Goal: Information Seeking & Learning: Learn about a topic

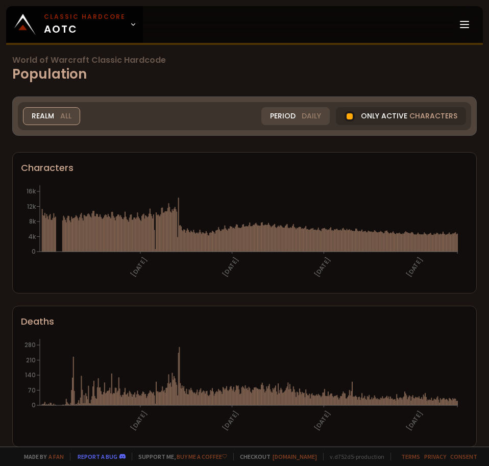
click at [64, 119] on span "All" at bounding box center [65, 116] width 11 height 11
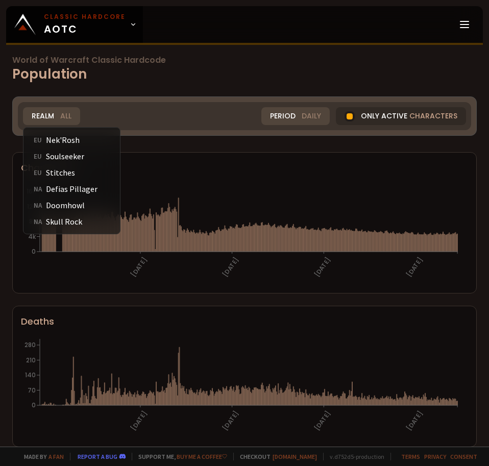
click at [153, 104] on div "Realm All All Nek'Rosh EU Soulseeker EU Stitches EU Defias Pillager NA Doomhowl…" at bounding box center [244, 116] width 453 height 28
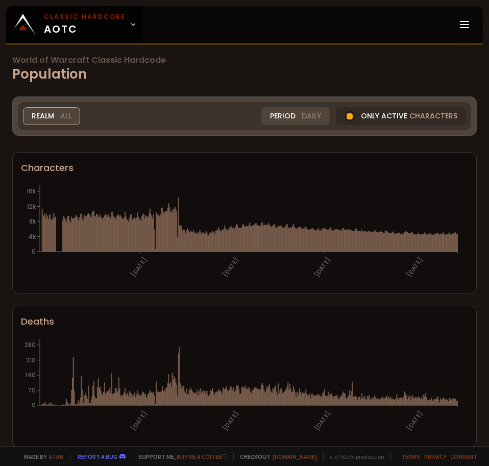
click at [65, 124] on div "Realm All" at bounding box center [51, 116] width 57 height 18
click at [147, 99] on div "Realm All All Nek'Rosh EU Soulseeker EU Stitches EU Defias Pillager NA Doomhowl…" at bounding box center [244, 115] width 464 height 39
click at [58, 107] on div "Realm All" at bounding box center [51, 116] width 57 height 18
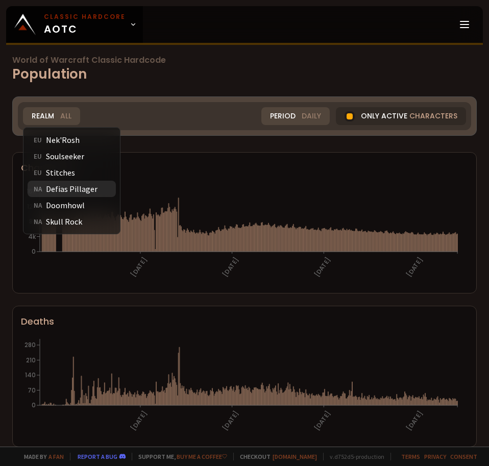
click at [63, 194] on div "NA Defias Pillager" at bounding box center [72, 189] width 88 height 16
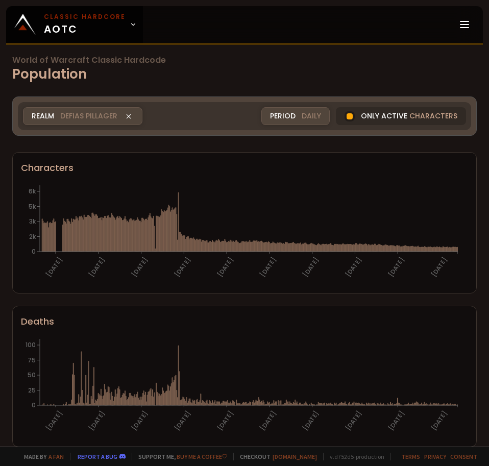
click at [106, 116] on span "Defias Pillager" at bounding box center [88, 116] width 57 height 11
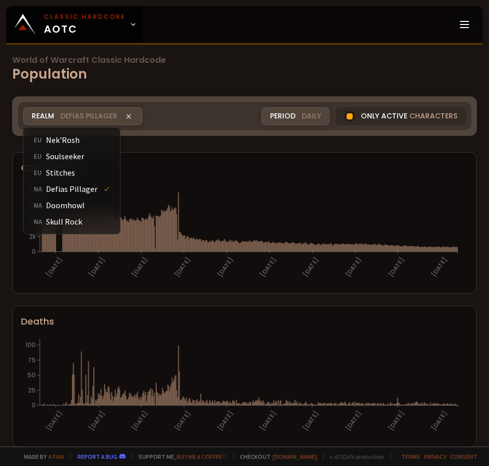
click at [77, 208] on div "NA Doomhowl" at bounding box center [72, 205] width 88 height 16
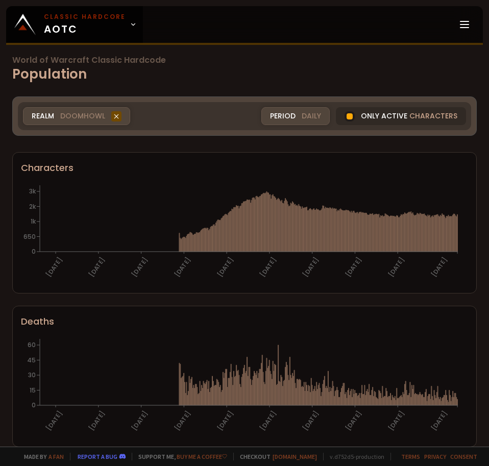
click at [118, 117] on icon at bounding box center [116, 116] width 10 height 10
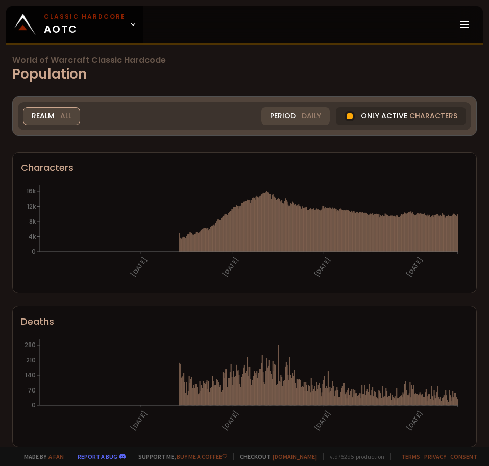
click at [72, 116] on div "Realm All" at bounding box center [51, 116] width 57 height 18
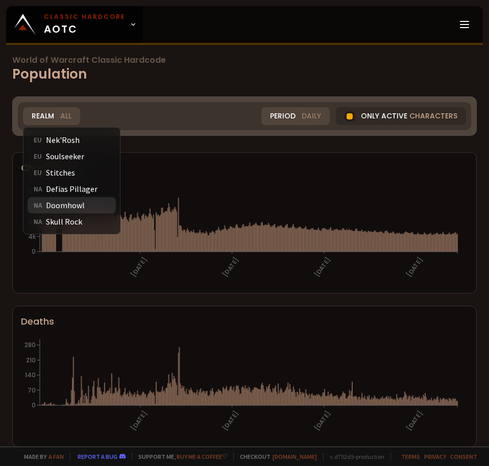
click at [85, 203] on div "NA Doomhowl" at bounding box center [72, 205] width 88 height 16
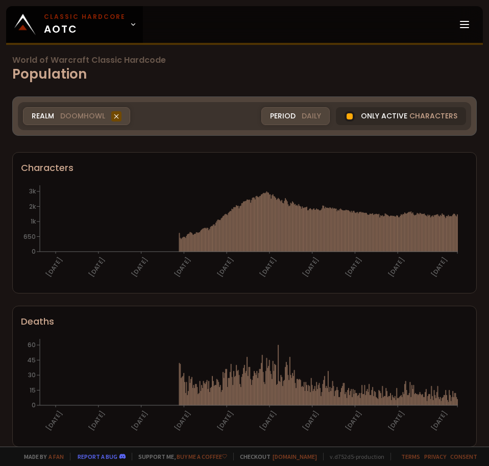
click at [117, 116] on icon at bounding box center [116, 116] width 10 height 10
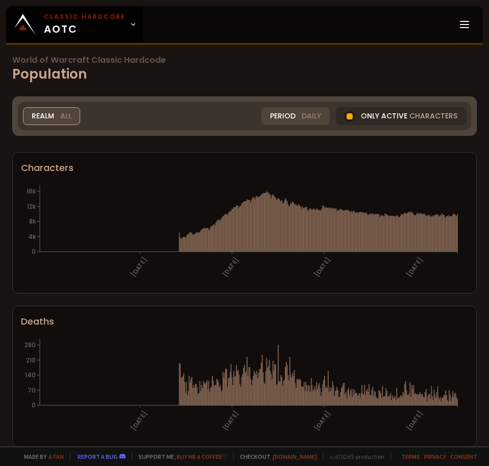
click at [54, 117] on div "Realm All" at bounding box center [51, 116] width 57 height 18
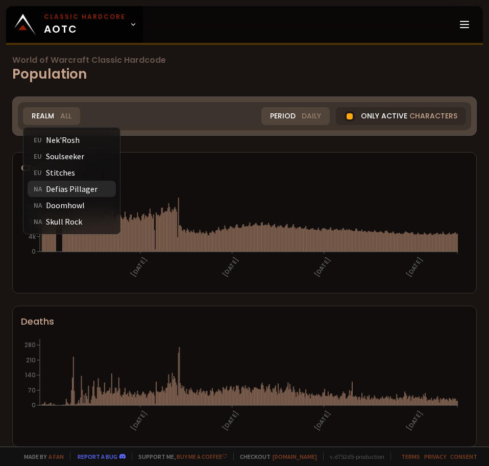
click at [77, 185] on div "NA Defias Pillager" at bounding box center [72, 189] width 88 height 16
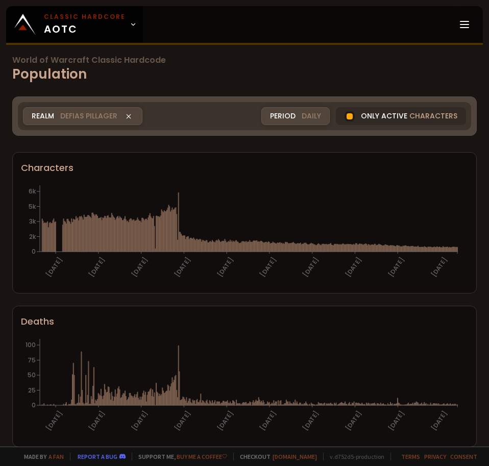
click at [213, 301] on div "World of Warcraft Classic Hardcode Population Realm Defias Pillager All Nek'Ros…" at bounding box center [244, 223] width 489 height 446
click at [130, 118] on icon at bounding box center [128, 116] width 10 height 10
